Goal: Information Seeking & Learning: Compare options

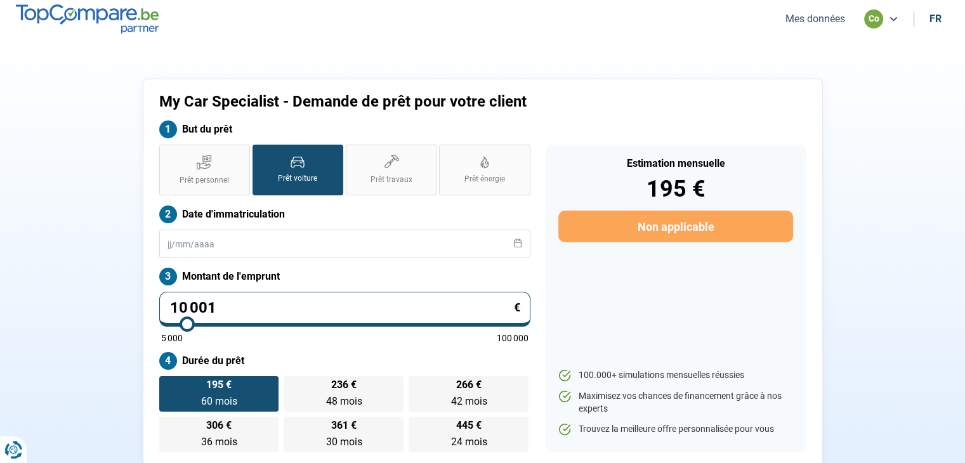
click at [812, 17] on button "Mes données" at bounding box center [815, 18] width 67 height 13
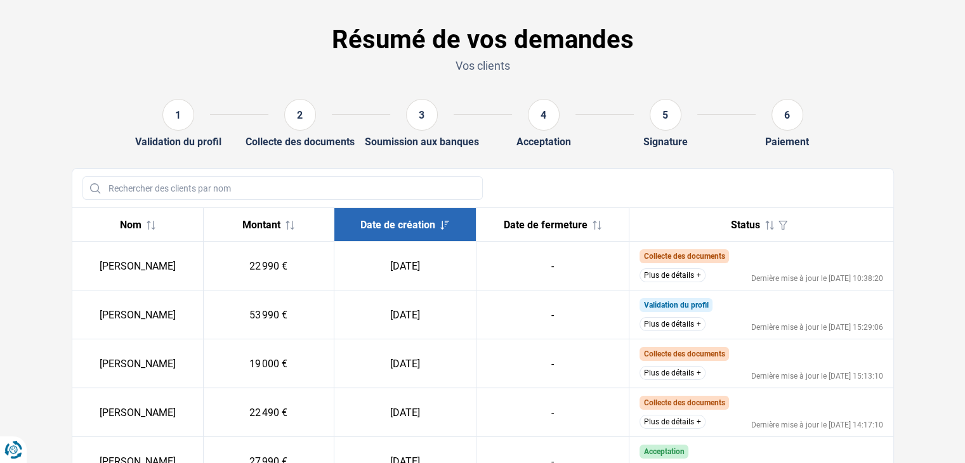
scroll to position [63, 0]
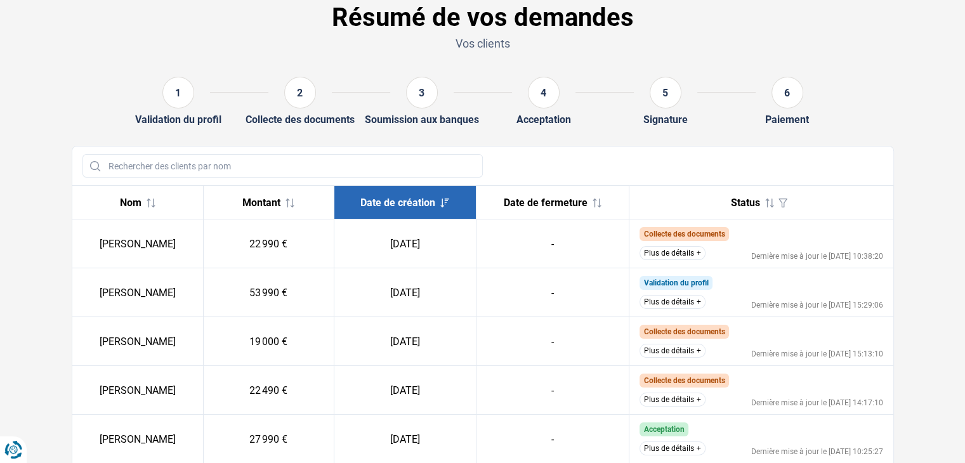
click at [678, 255] on button "Plus de détails" at bounding box center [673, 253] width 66 height 14
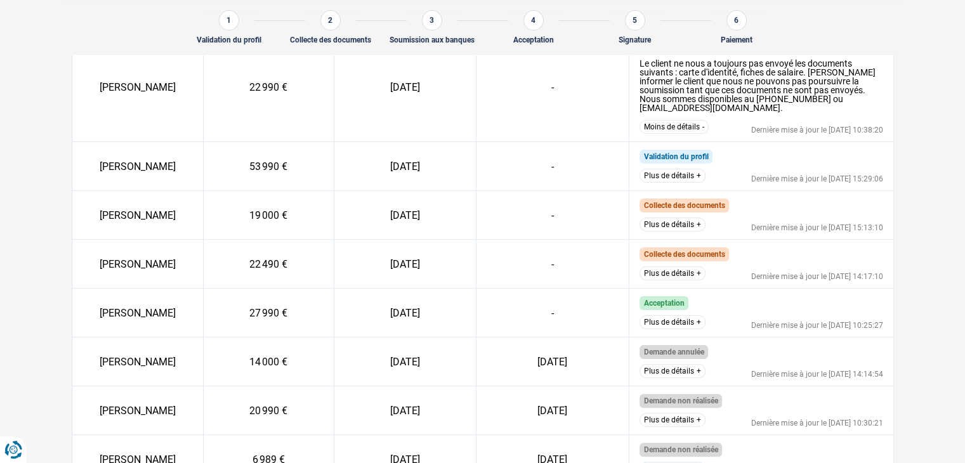
scroll to position [239, 0]
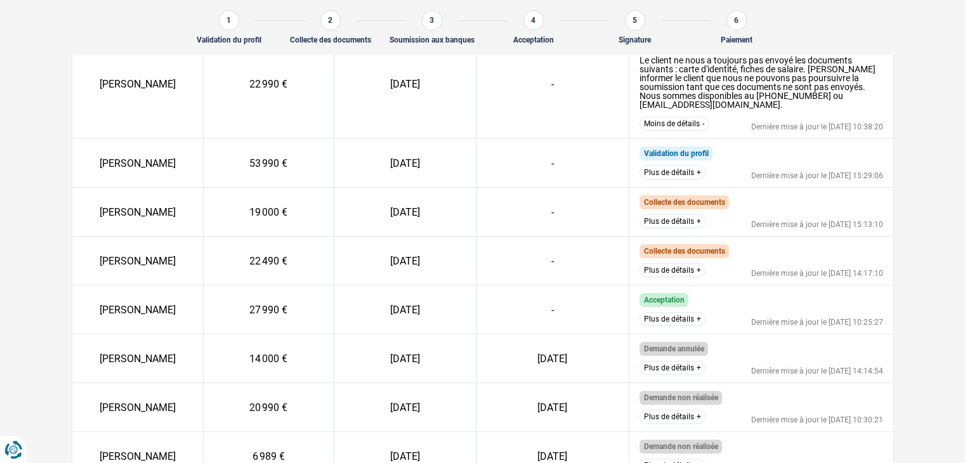
click at [686, 263] on button "Plus de détails" at bounding box center [673, 270] width 66 height 14
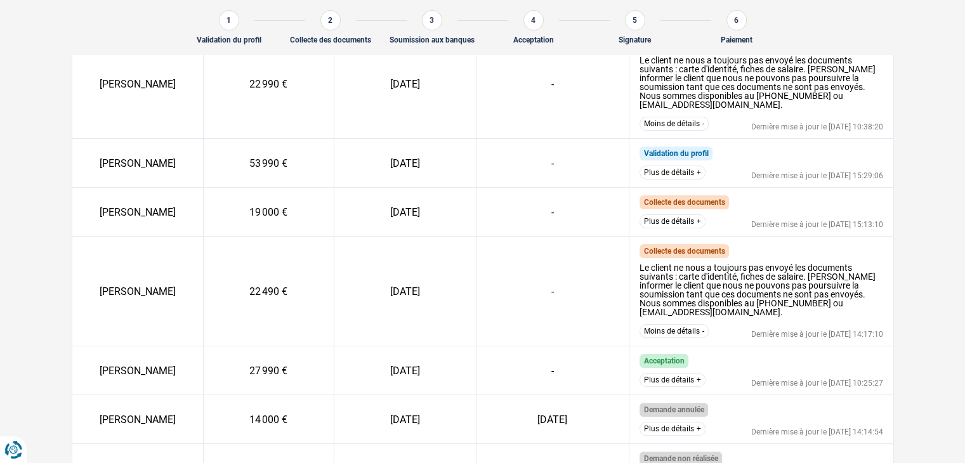
click at [680, 215] on button "Plus de détails" at bounding box center [673, 222] width 66 height 14
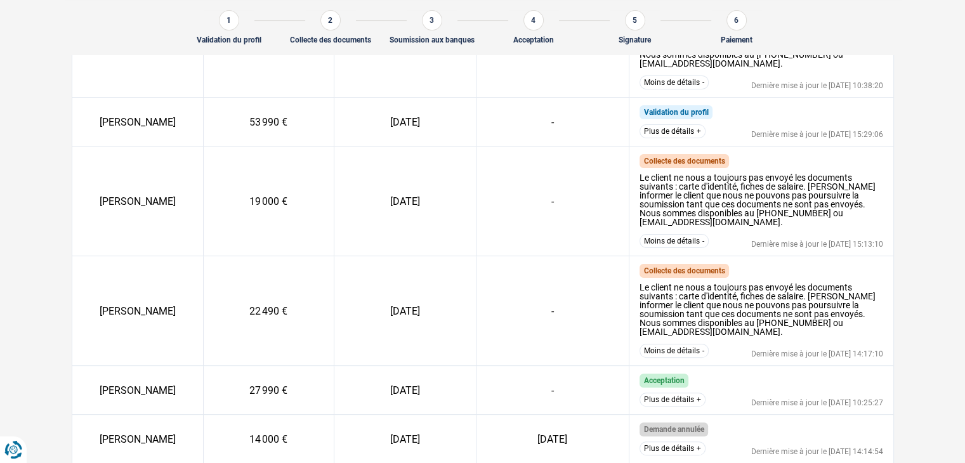
scroll to position [303, 0]
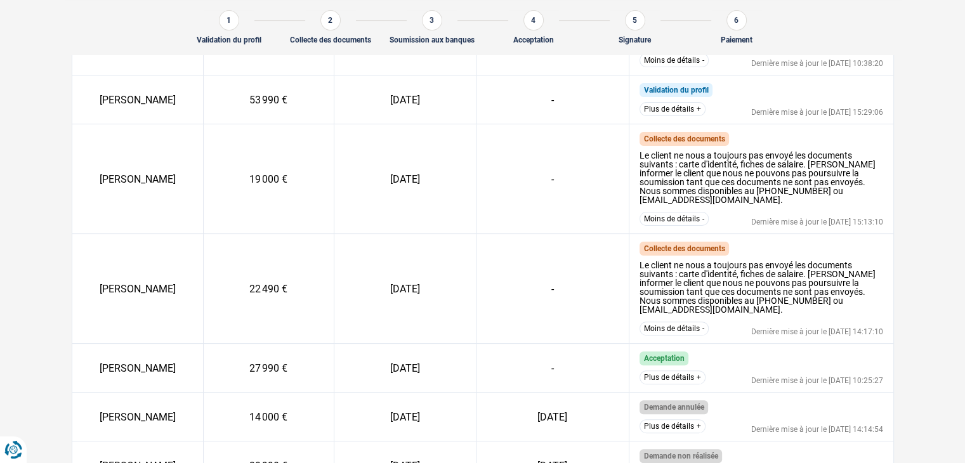
click at [672, 371] on button "Plus de détails" at bounding box center [673, 378] width 66 height 14
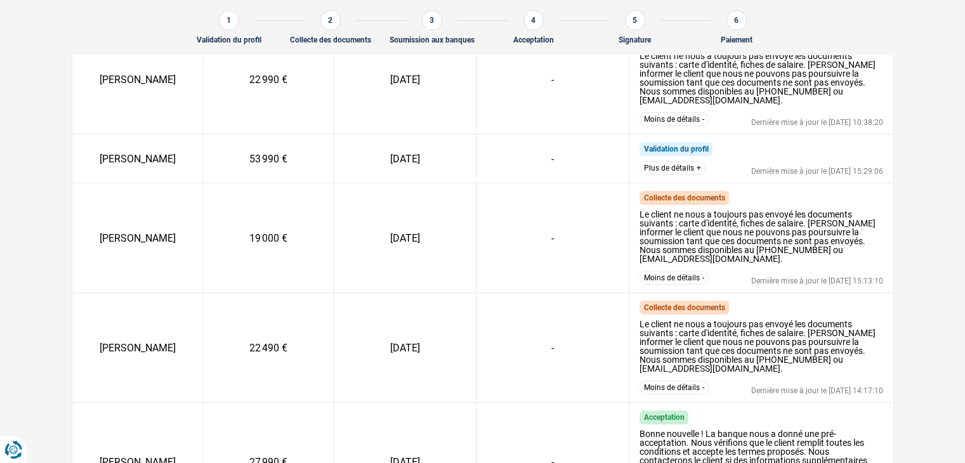
scroll to position [176, 0]
